Goal: Transaction & Acquisition: Book appointment/travel/reservation

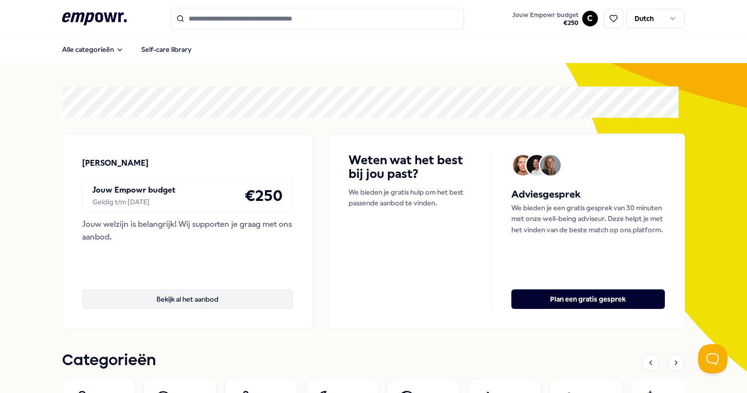
click at [162, 293] on button "Bekijk al het aanbod" at bounding box center [187, 299] width 211 height 20
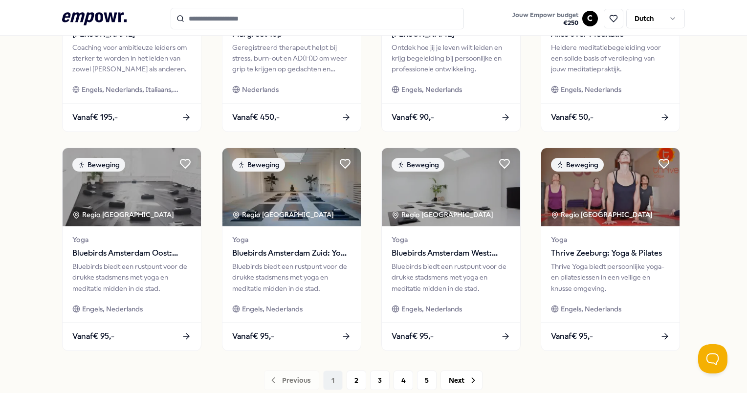
scroll to position [481, 0]
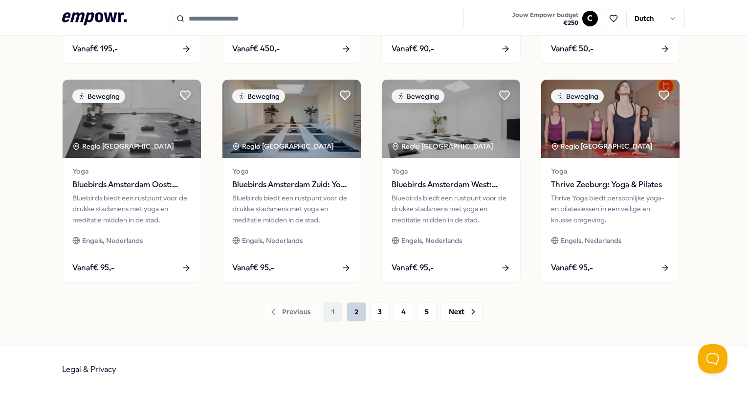
click at [350, 312] on button "2" at bounding box center [356, 312] width 20 height 20
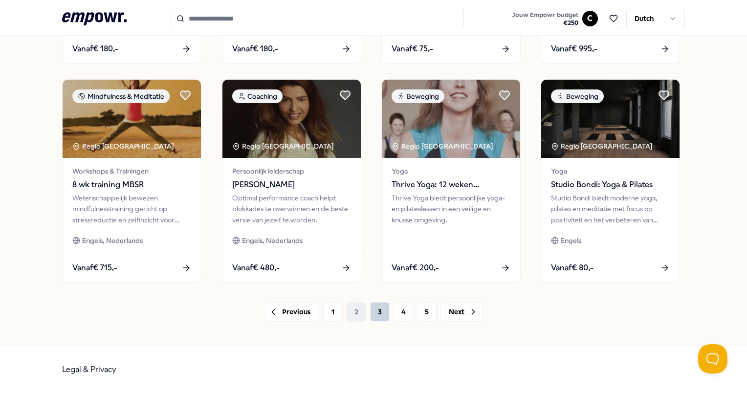
click at [371, 311] on button "3" at bounding box center [380, 312] width 20 height 20
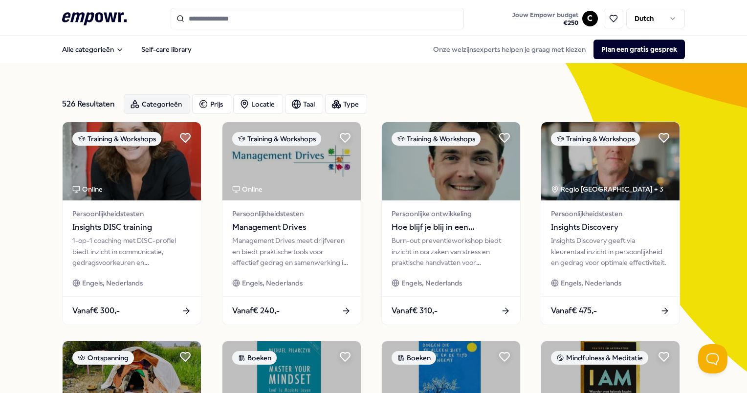
click at [168, 98] on div "Categorieën" at bounding box center [157, 104] width 66 height 20
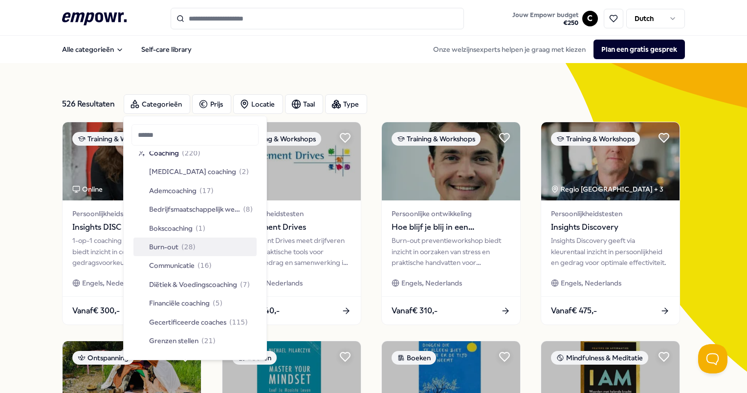
scroll to position [10, 0]
click at [186, 233] on span "Bokscoaching" at bounding box center [170, 227] width 43 height 11
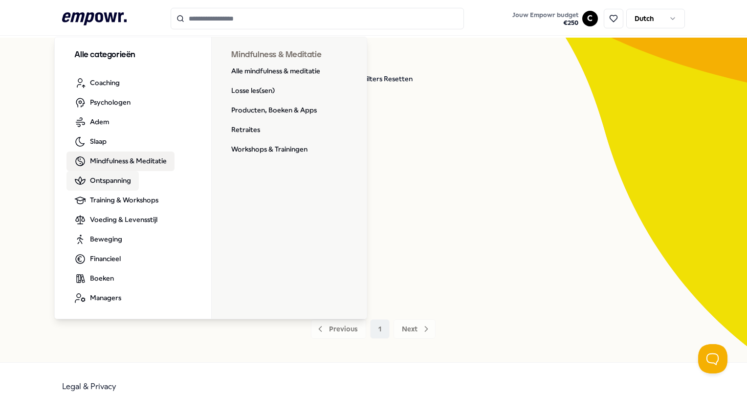
scroll to position [26, 0]
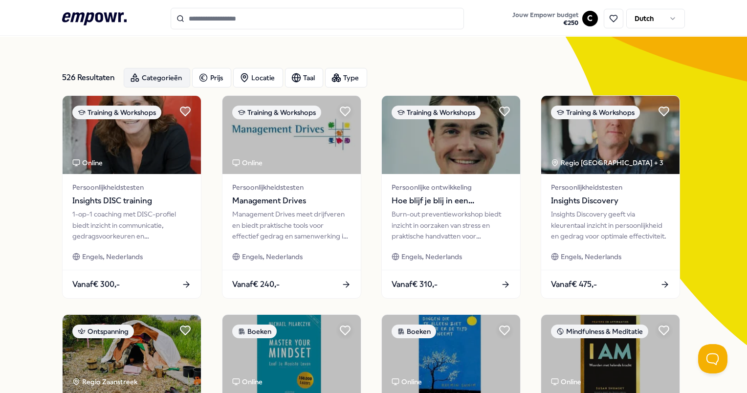
click at [153, 73] on div "Categorieën" at bounding box center [157, 78] width 66 height 20
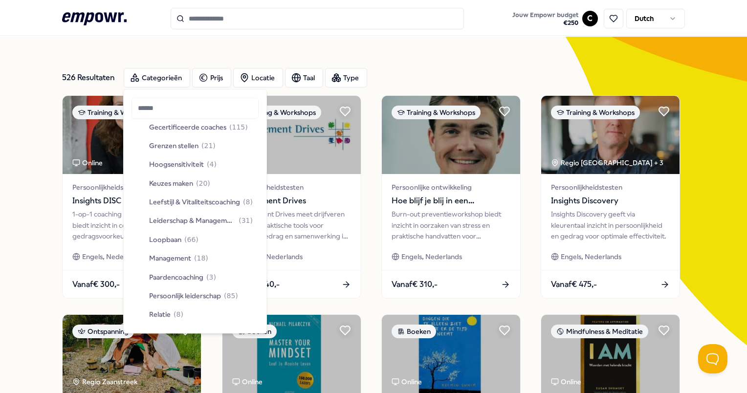
scroll to position [179, 0]
click at [172, 235] on span "Loopbaan" at bounding box center [165, 238] width 32 height 11
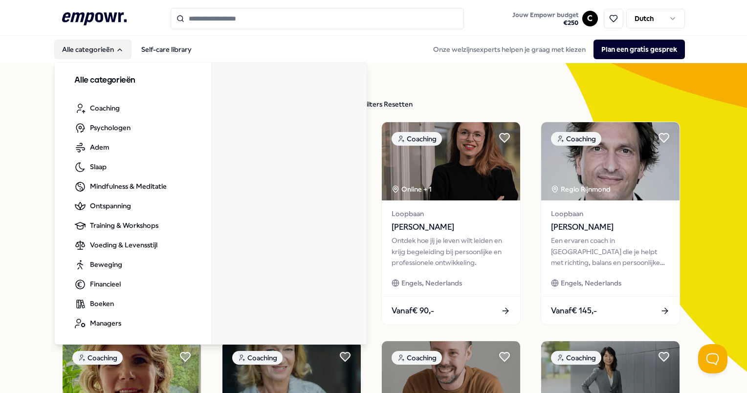
click at [123, 46] on icon "Main" at bounding box center [120, 50] width 8 height 8
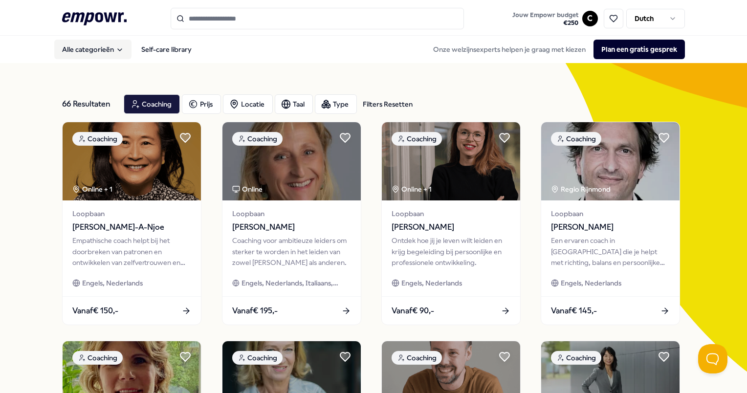
click at [123, 46] on icon "Main" at bounding box center [120, 50] width 8 height 8
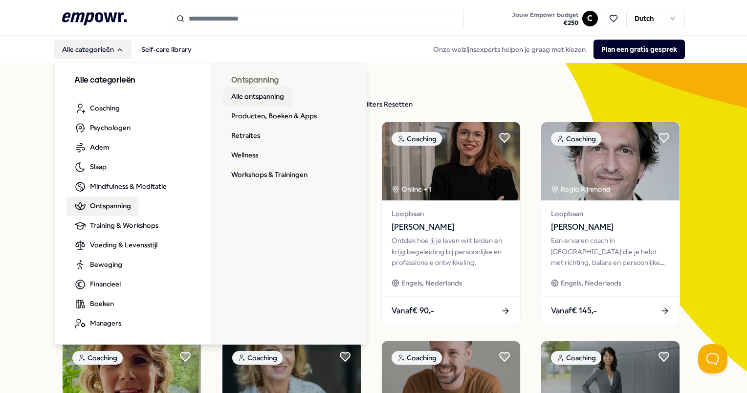
click at [262, 101] on link "Alle ontspanning" at bounding box center [257, 97] width 68 height 20
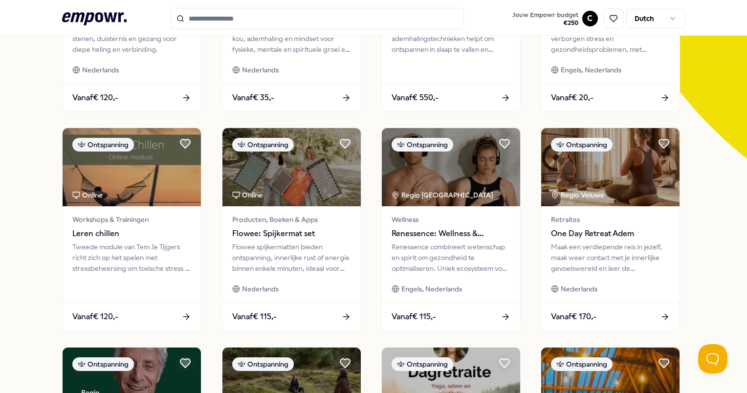
scroll to position [301, 0]
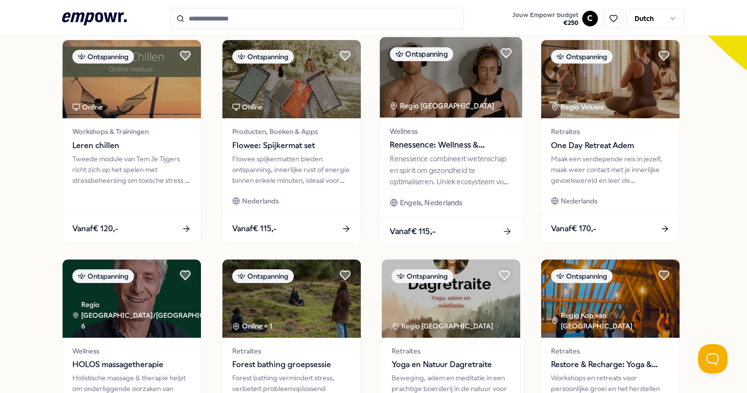
click at [459, 142] on span "Renessence: Wellness & Mindfulness" at bounding box center [450, 145] width 122 height 13
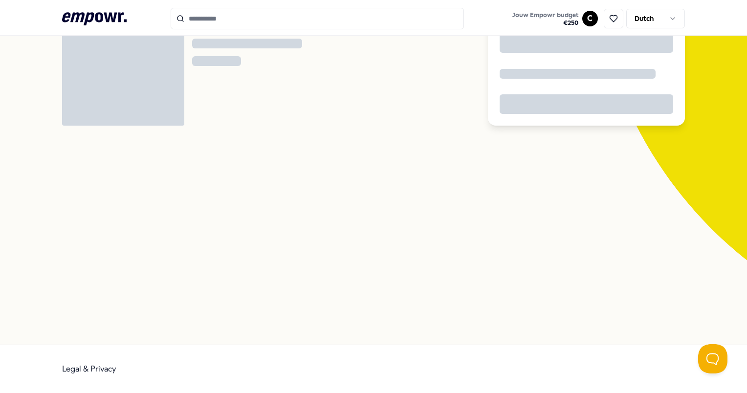
scroll to position [63, 0]
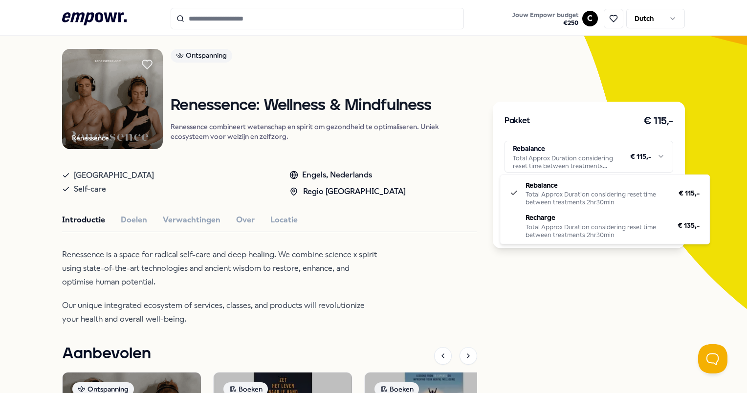
click at [582, 156] on html ".empowr-logo_svg__cls-1{fill:#03032f} Jouw Empowr budget € 250 C Dutch Alle cat…" at bounding box center [373, 196] width 747 height 393
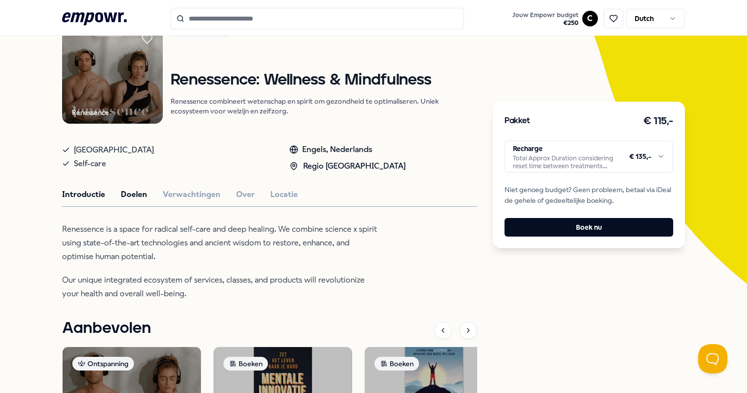
scroll to position [88, 0]
click at [129, 196] on button "Doelen" at bounding box center [134, 194] width 26 height 13
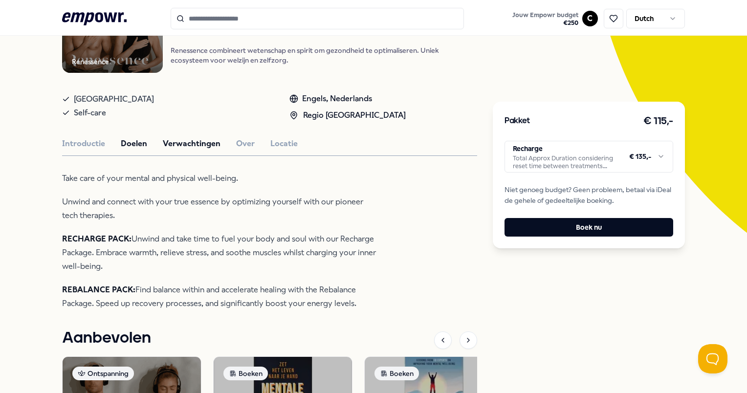
scroll to position [140, 0]
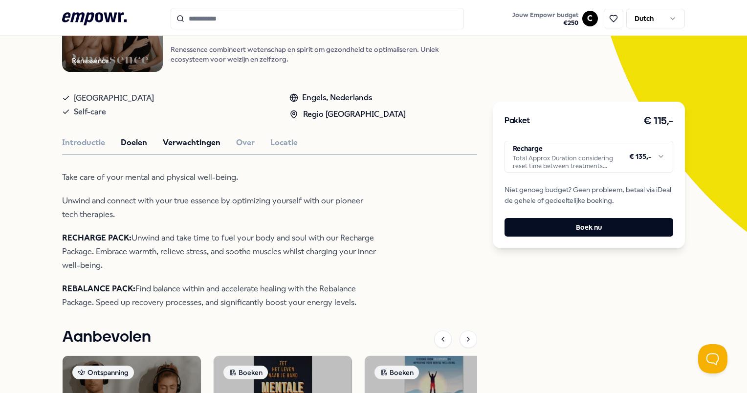
click at [202, 140] on button "Verwachtingen" at bounding box center [192, 142] width 58 height 13
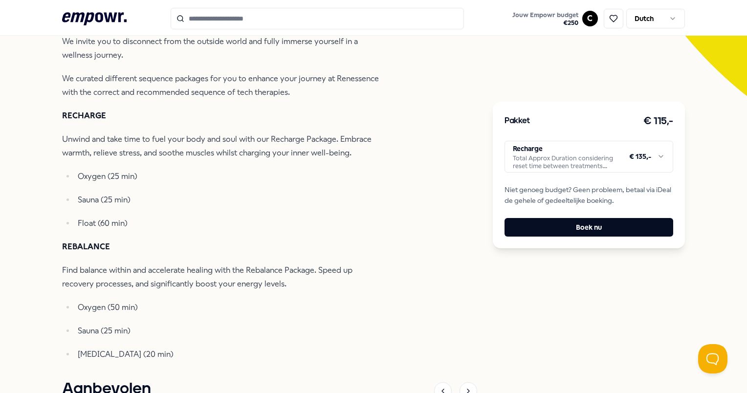
scroll to position [269, 0]
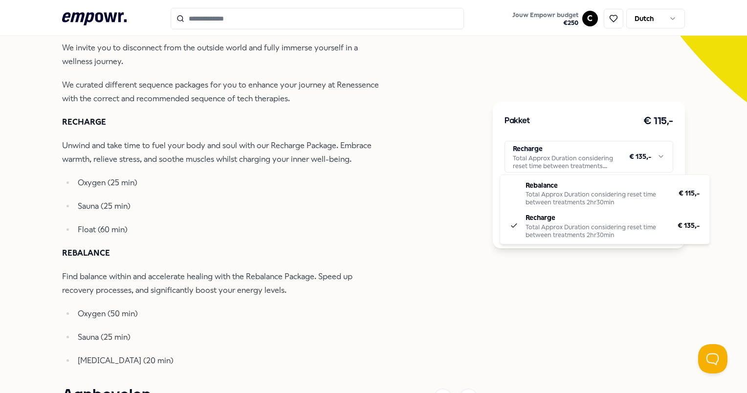
click at [567, 141] on html ".empowr-logo_svg__cls-1{fill:#03032f} Jouw Empowr budget € 250 C Dutch Alle cat…" at bounding box center [373, 196] width 747 height 393
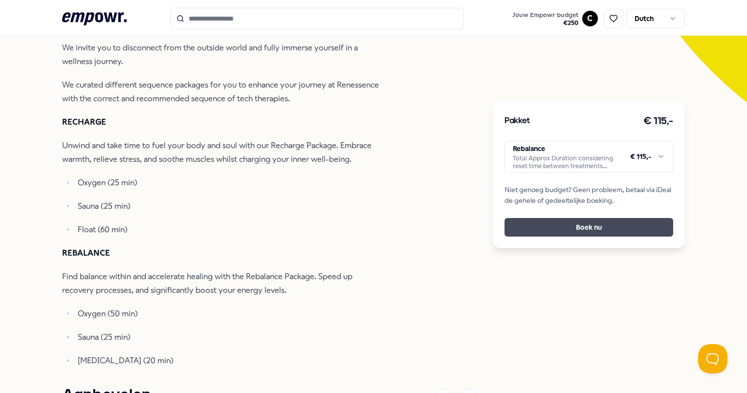
click at [579, 225] on button "Boek nu" at bounding box center [588, 227] width 168 height 19
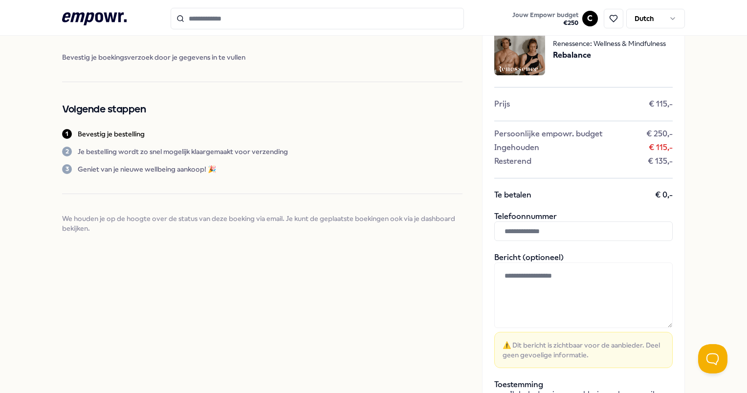
scroll to position [47, 0]
click at [529, 236] on input "text" at bounding box center [583, 231] width 178 height 20
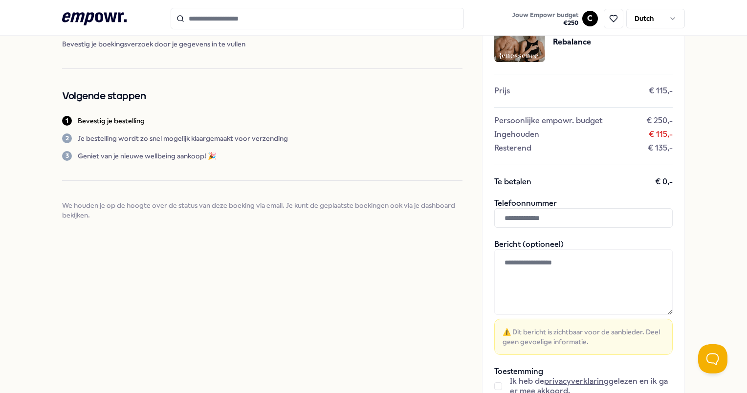
scroll to position [63, 0]
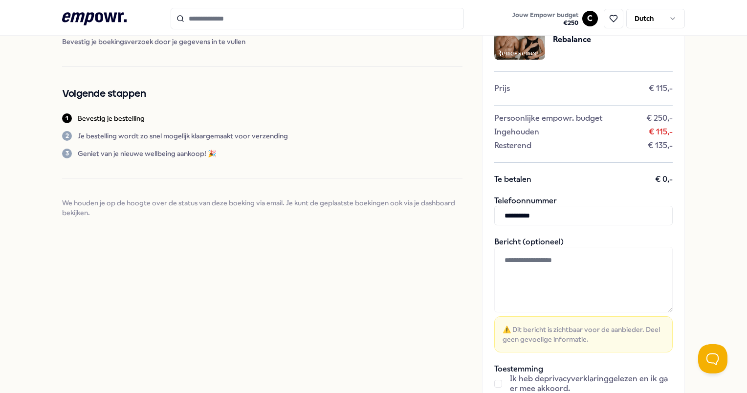
type input "**********"
click at [690, 225] on div "**********" at bounding box center [373, 216] width 747 height 487
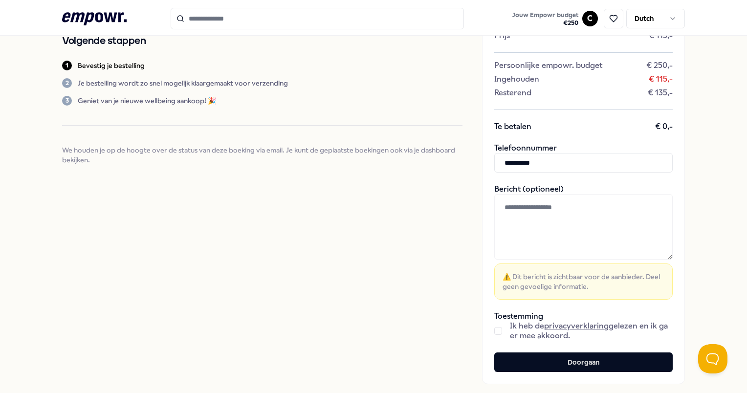
scroll to position [121, 0]
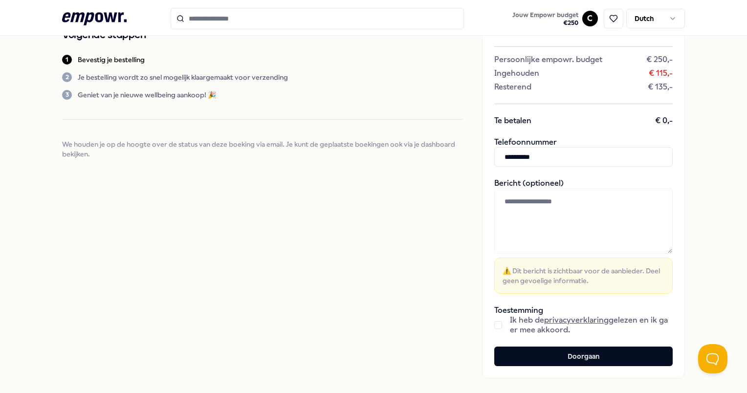
drag, startPoint x: 483, startPoint y: 324, endPoint x: 493, endPoint y: 323, distance: 10.0
click at [493, 323] on div "**********" at bounding box center [583, 158] width 203 height 440
click at [494, 323] on button "button" at bounding box center [498, 325] width 8 height 8
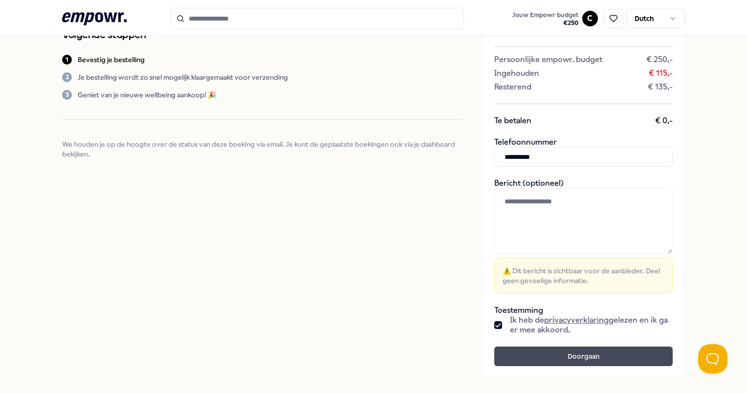
click at [534, 352] on button "Doorgaan" at bounding box center [583, 356] width 178 height 20
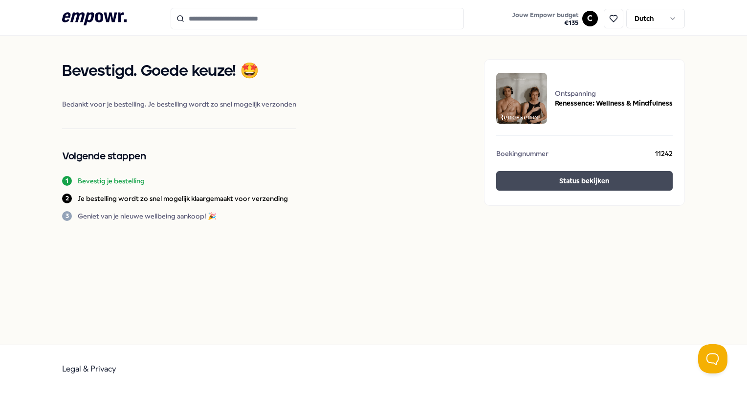
click at [580, 175] on button "Status bekijken" at bounding box center [584, 181] width 176 height 20
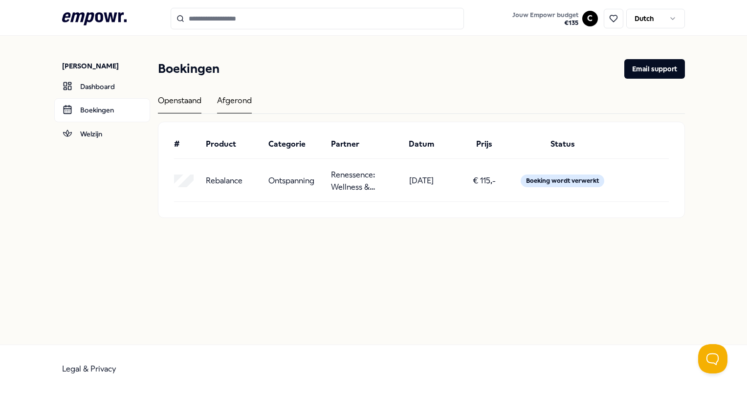
click at [227, 99] on div "Afgerond" at bounding box center [234, 103] width 35 height 19
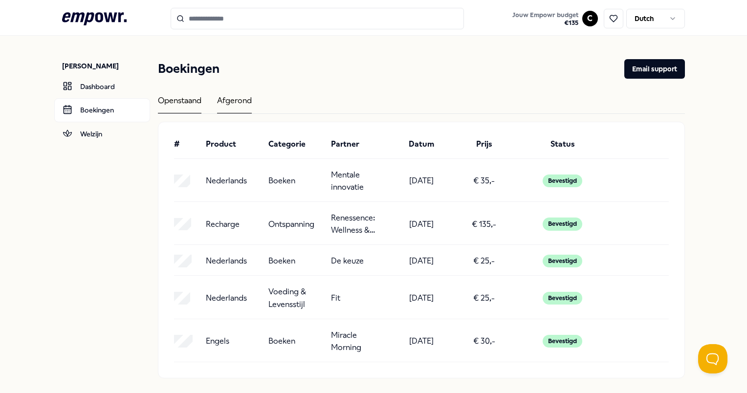
click at [159, 94] on div "Openstaand" at bounding box center [179, 103] width 43 height 19
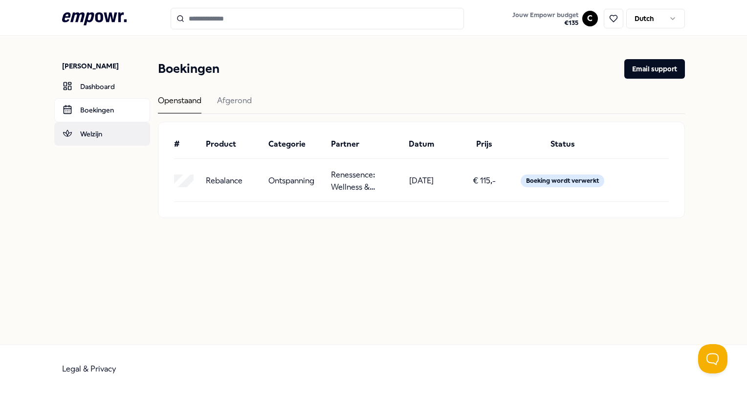
click at [134, 131] on link "Welzijn" at bounding box center [102, 133] width 96 height 23
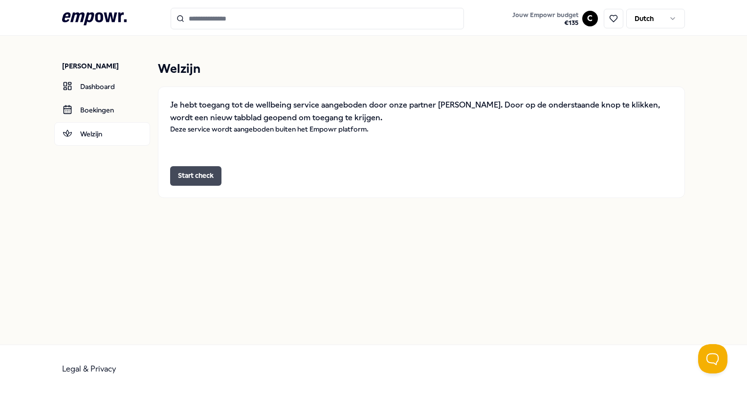
click at [211, 178] on button "Start check" at bounding box center [195, 176] width 51 height 20
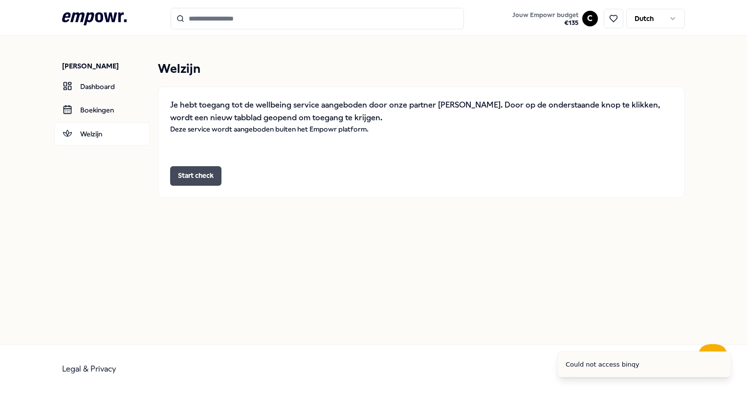
click at [211, 178] on button "Start check" at bounding box center [195, 176] width 51 height 20
click at [104, 84] on link "Dashboard" at bounding box center [102, 86] width 96 height 23
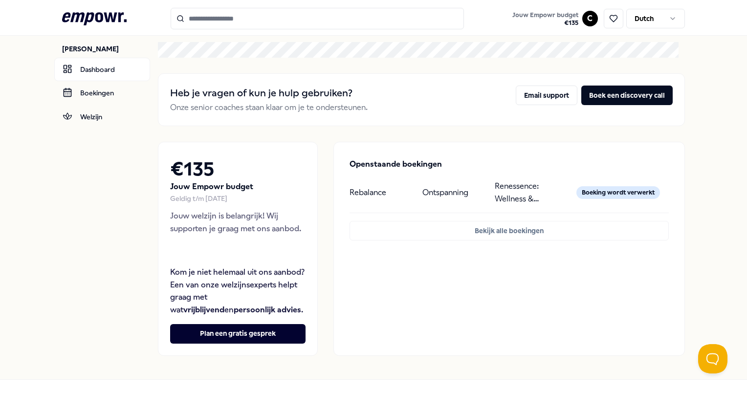
scroll to position [18, 0]
click at [107, 98] on link "Boekingen" at bounding box center [102, 92] width 96 height 23
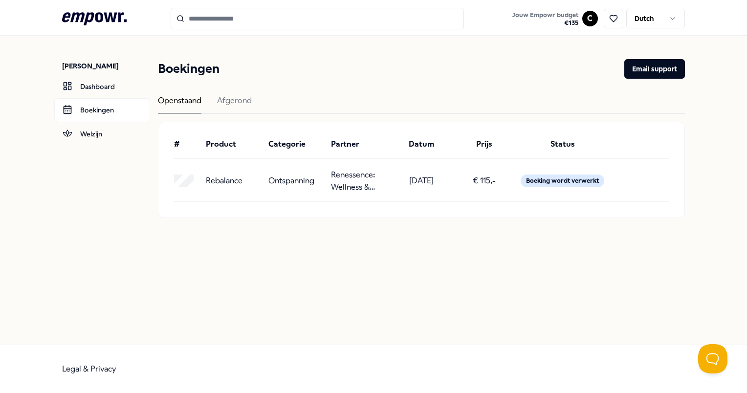
click at [323, 183] on div "Ontspanning" at bounding box center [295, 181] width 55 height 25
click at [130, 95] on link "Dashboard" at bounding box center [102, 86] width 96 height 23
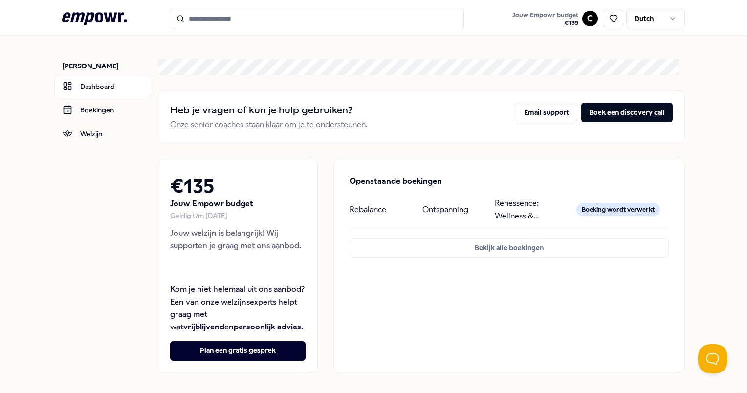
click at [99, 10] on icon ".empowr-logo_svg__cls-1{fill:#03032f}" at bounding box center [94, 19] width 65 height 18
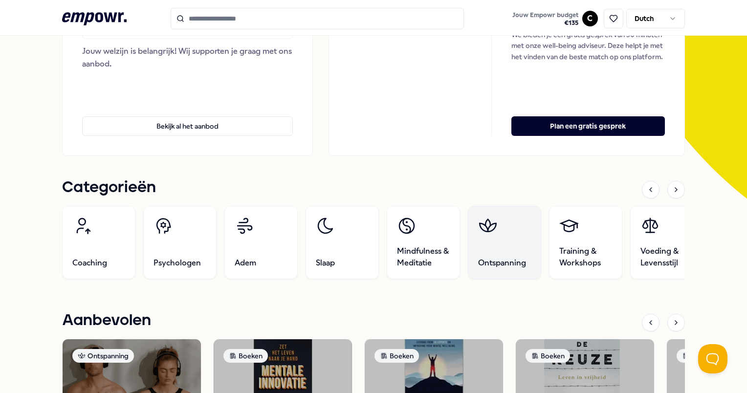
click at [484, 217] on icon at bounding box center [488, 226] width 20 height 20
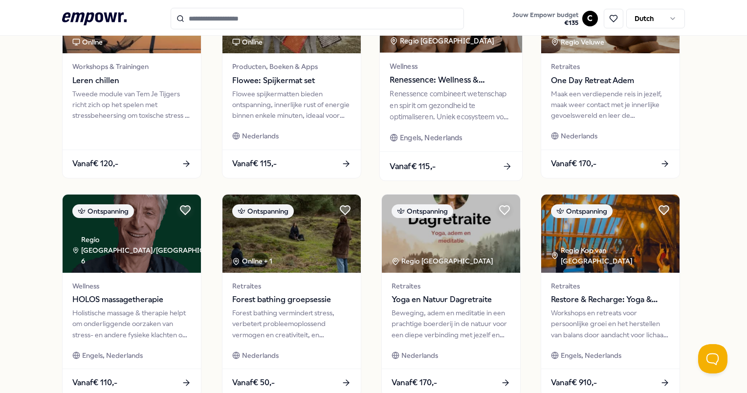
scroll to position [366, 0]
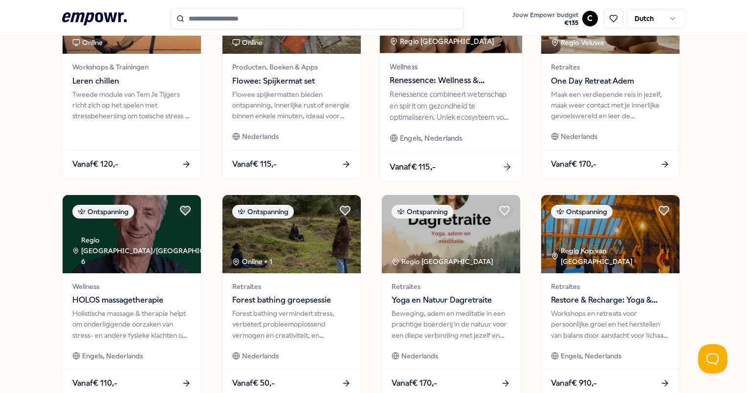
click at [453, 84] on span "Renessence: Wellness & Mindfulness" at bounding box center [450, 80] width 122 height 13
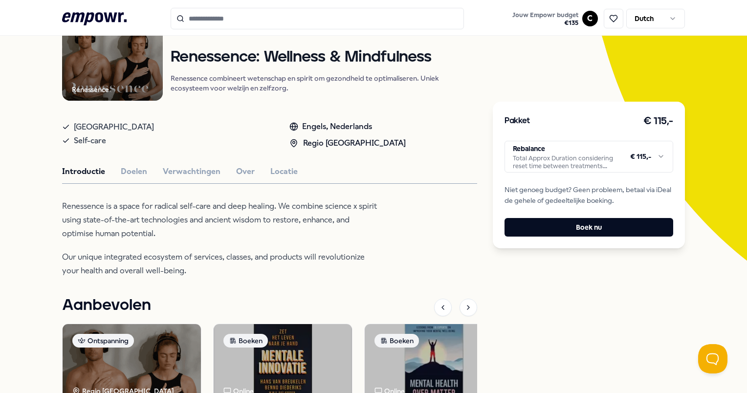
scroll to position [111, 0]
drag, startPoint x: 152, startPoint y: 168, endPoint x: 146, endPoint y: 169, distance: 6.4
click at [146, 169] on div "Introductie Doelen Verwachtingen Over Locatie" at bounding box center [269, 171] width 415 height 13
click at [140, 170] on button "Doelen" at bounding box center [134, 171] width 26 height 13
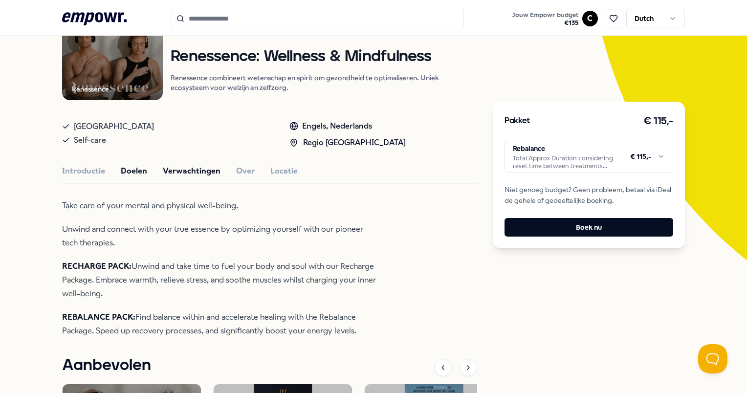
click at [185, 168] on button "Verwachtingen" at bounding box center [192, 171] width 58 height 13
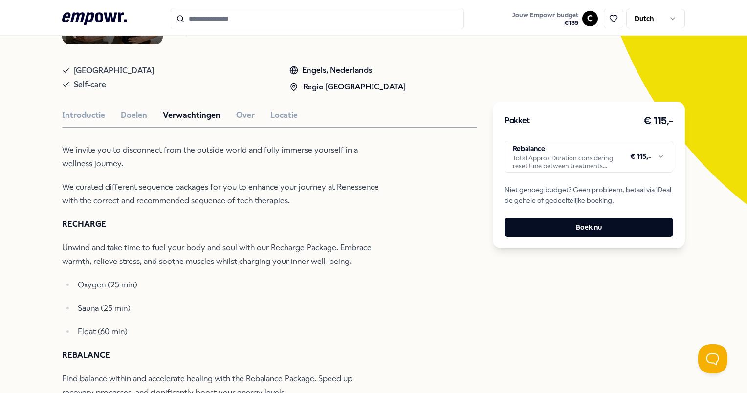
scroll to position [168, 0]
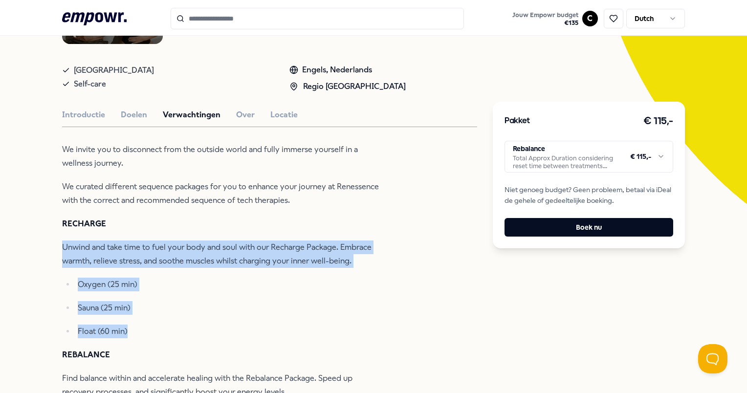
drag, startPoint x: 135, startPoint y: 328, endPoint x: 37, endPoint y: 233, distance: 137.2
click at [37, 233] on div "Terug Renessence Ontspanning Renessence: Wellness & Mindfulness Renessence comb…" at bounding box center [373, 321] width 747 height 853
copy div "Unwind and take time to fuel your body and soul with our Recharge Package. Embr…"
click at [69, 14] on icon at bounding box center [94, 18] width 65 height 13
